Goal: Register for event/course

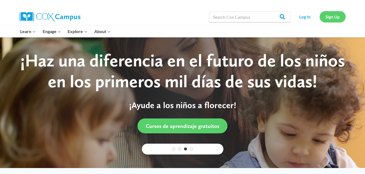
click at [336, 21] on link "Sign Up" at bounding box center [333, 16] width 26 height 11
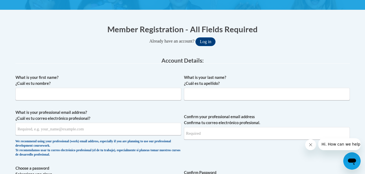
scroll to position [93, 0]
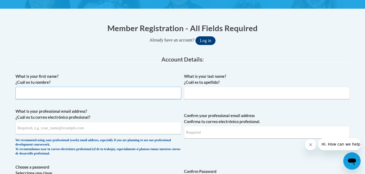
click at [95, 91] on input "What is your first name? ¿Cuál es tu nombre?" at bounding box center [98, 93] width 166 height 13
click at [87, 95] on input "What is your first name? ¿Cuál es tu nombre?" at bounding box center [98, 93] width 166 height 13
type input "Nikeyah"
type input "Fleming"
click at [87, 96] on input "Nikeyah" at bounding box center [98, 93] width 166 height 13
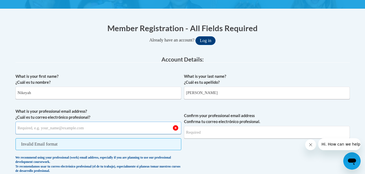
click at [23, 129] on input "What is your professional email address? ¿Cuál es tu correo electrónico profesi…" at bounding box center [98, 128] width 166 height 13
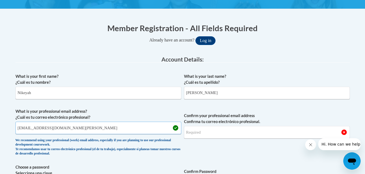
click at [121, 129] on input "nfleming2@student.clayton.edu" at bounding box center [98, 128] width 166 height 13
type input "nfleming2@student.clayton.edu"
click at [208, 130] on input "Confirm your professional email address Confirma tu correo electrónico profesio…" at bounding box center [267, 132] width 166 height 13
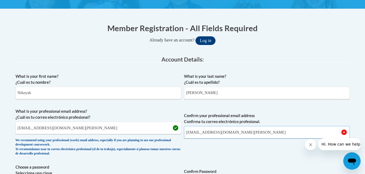
type input "nfleming2@student.clayton.edu"
click at [304, 111] on span "Confirm your professional email address Confirma tu correo electrónico profesio…" at bounding box center [267, 134] width 166 height 50
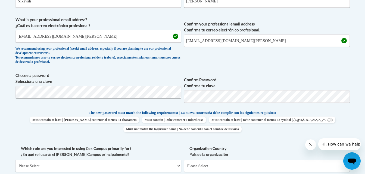
scroll to position [186, 0]
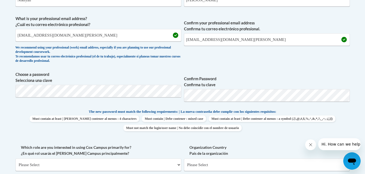
click at [233, 77] on label "Confirm Password Confirma tu clave" at bounding box center [267, 82] width 166 height 12
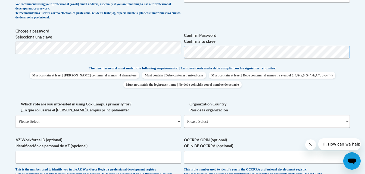
scroll to position [233, 0]
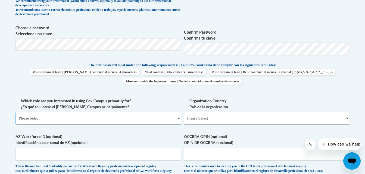
click at [160, 118] on select "Please Select College/University | Colegio/Universidad Community/Nonprofit Part…" at bounding box center [98, 118] width 166 height 13
select select "5a18ea06-2b54-4451-96f2-d152daf9eac5"
click at [15, 112] on select "Please Select College/University | Colegio/Universidad Community/Nonprofit Part…" at bounding box center [98, 118] width 166 height 13
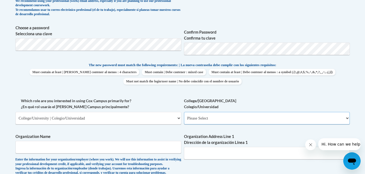
click at [205, 114] on select "Please Select College/University Staff | Empleado universitario College/Univers…" at bounding box center [267, 118] width 166 height 13
select select "99b32b07-cffc-426c-8bf6-0cd77760d84b"
click at [184, 112] on select "Please Select College/University Staff | Empleado universitario College/Univers…" at bounding box center [267, 118] width 166 height 13
click at [145, 153] on input "Organization Name" at bounding box center [98, 147] width 166 height 13
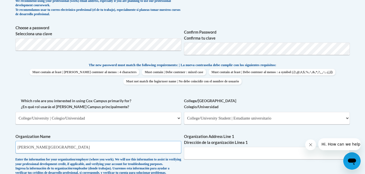
type input "Clayton State University"
click at [214, 151] on input "Organization Address Line 1 Dirección de la organización Línea 1" at bounding box center [267, 153] width 166 height 13
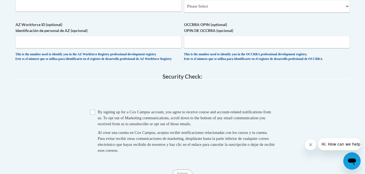
scroll to position [432, 0]
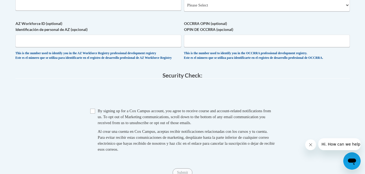
type input "2000 Clayton State Blvd Morrow, GA 30260"
click at [93, 114] on input "Checkbox" at bounding box center [92, 111] width 5 height 5
checkbox input "true"
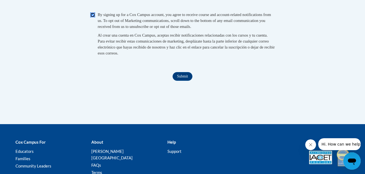
scroll to position [532, 0]
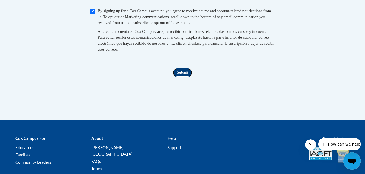
click at [187, 77] on input "Submit" at bounding box center [183, 72] width 20 height 9
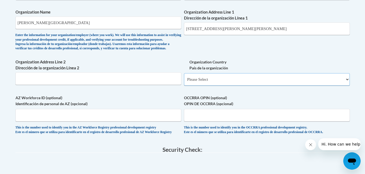
scroll to position [356, 0]
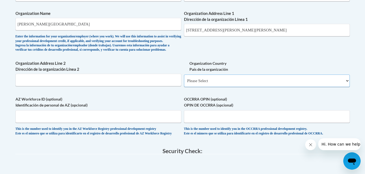
click at [343, 87] on select "Please Select United States | Estados Unidos Outside of the United States | Fue…" at bounding box center [267, 81] width 166 height 13
select select "ad49bcad-a171-4b2e-b99c-48b446064914"
click at [184, 83] on select "Please Select United States | Estados Unidos Outside of the United States | Fue…" at bounding box center [267, 81] width 166 height 13
select select
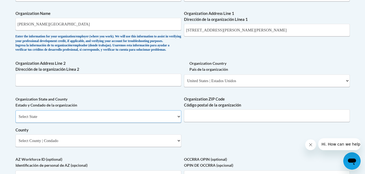
click at [140, 123] on select "Select State Alabama Alaska Arizona Arkansas California Colorado Connecticut De…" at bounding box center [98, 117] width 166 height 13
select select "Georgia"
click at [15, 120] on select "Select State Alabama Alaska Arizona Arkansas California Colorado Connecticut De…" at bounding box center [98, 117] width 166 height 13
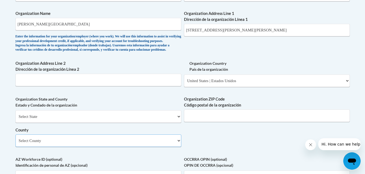
click at [177, 147] on select "Select County Appling Atkinson Bacon Baker Baldwin Banks Barrow Bartow Ben Hill…" at bounding box center [98, 141] width 166 height 13
select select "Clayton"
click at [15, 144] on select "Select County Appling Atkinson Bacon Baker Baldwin Banks Barrow Bartow Ben Hill…" at bounding box center [98, 141] width 166 height 13
click at [282, 122] on input "Organization ZIP Code Código postal de la organización" at bounding box center [267, 116] width 166 height 13
type input "30260"
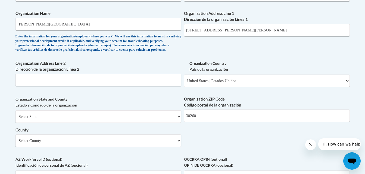
scroll to position [515, 0]
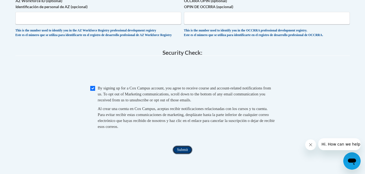
click at [184, 155] on input "Submit" at bounding box center [183, 150] width 20 height 9
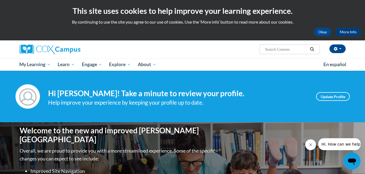
click at [281, 49] on input "Search..." at bounding box center [285, 49] width 43 height 7
paste input "Systematic and Explicit Phonics Instructions"
type input "Systematic and Explicit Phonics Instructions"
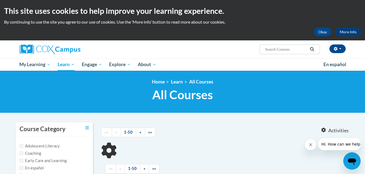
type input "Systematic and Explicit Phonics Instructions"
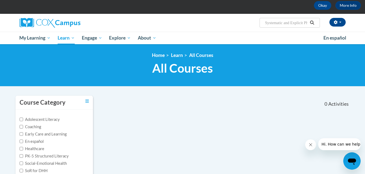
scroll to position [31, 0]
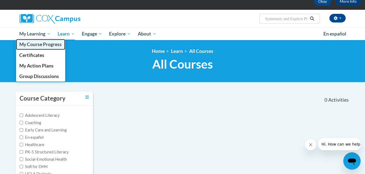
click at [53, 42] on span "My Course Progress" at bounding box center [40, 45] width 42 height 6
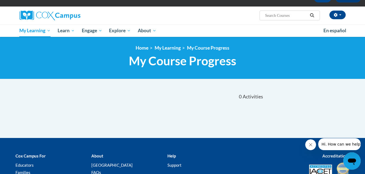
scroll to position [27, 0]
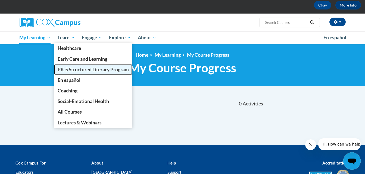
click at [99, 69] on span "PK-5 Structured Literacy Program" at bounding box center [93, 70] width 71 height 6
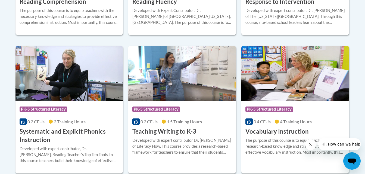
scroll to position [630, 0]
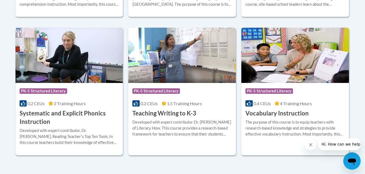
click at [75, 112] on h3 "Systematic and Explicit Phonics Instruction" at bounding box center [69, 118] width 99 height 17
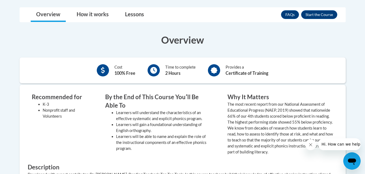
scroll to position [165, 0]
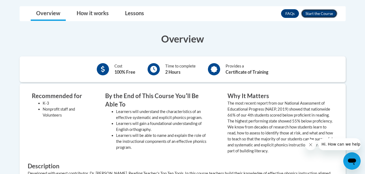
click at [311, 13] on button "Enroll" at bounding box center [319, 13] width 36 height 9
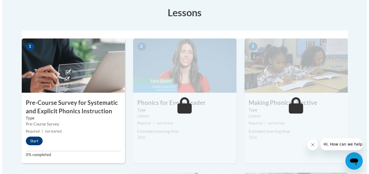
scroll to position [155, 0]
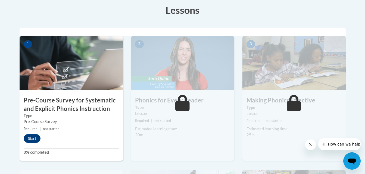
click at [29, 144] on div "1 Pre-Course Survey for Systematic and Explicit Phonics Instruction Type Pre-Co…" at bounding box center [71, 98] width 103 height 125
click at [30, 140] on button "Start" at bounding box center [32, 139] width 17 height 9
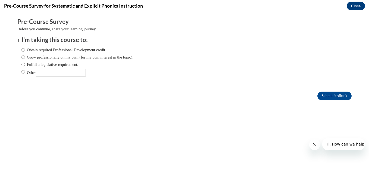
scroll to position [0, 0]
click at [32, 52] on label "Obtain required Professional Development credit." at bounding box center [63, 50] width 85 height 6
click at [25, 52] on input "Obtain required Professional Development credit." at bounding box center [23, 50] width 4 height 6
radio input "true"
click at [323, 98] on input "Submit feedback" at bounding box center [334, 96] width 34 height 9
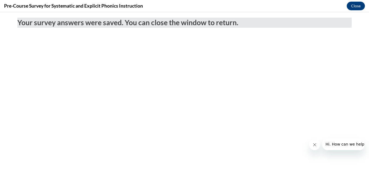
click at [313, 145] on icon "Close message from company" at bounding box center [314, 145] width 4 height 4
click at [352, 8] on button "Close" at bounding box center [356, 6] width 18 height 9
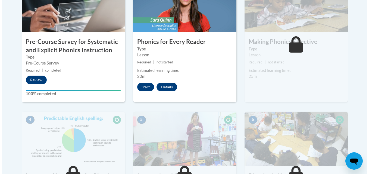
scroll to position [212, 0]
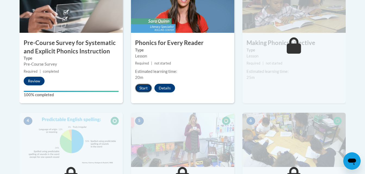
click at [138, 89] on button "Start" at bounding box center [143, 88] width 17 height 9
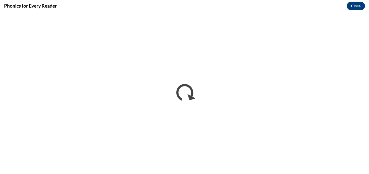
scroll to position [0, 0]
